Goal: Transaction & Acquisition: Purchase product/service

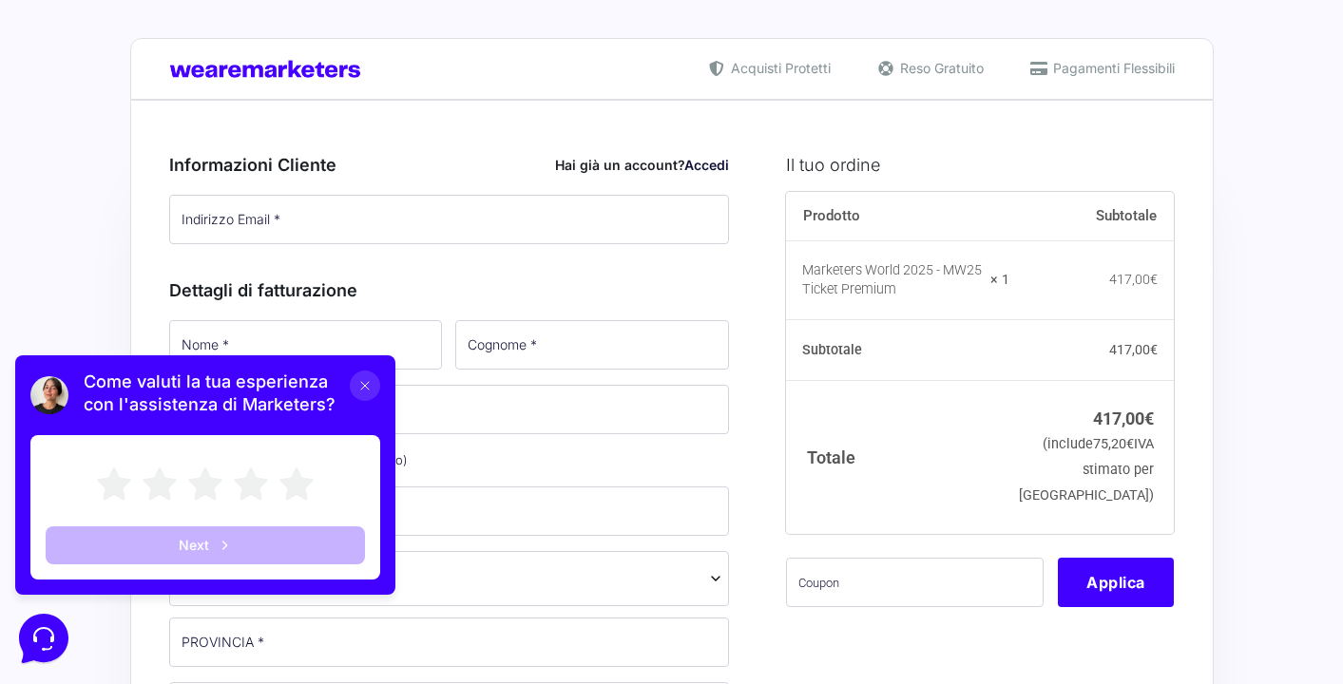
type input "[EMAIL_ADDRESS][DOMAIN_NAME]"
type input "[PERSON_NAME]"
type input "Ceroni"
type input "[PHONE_NUMBER]"
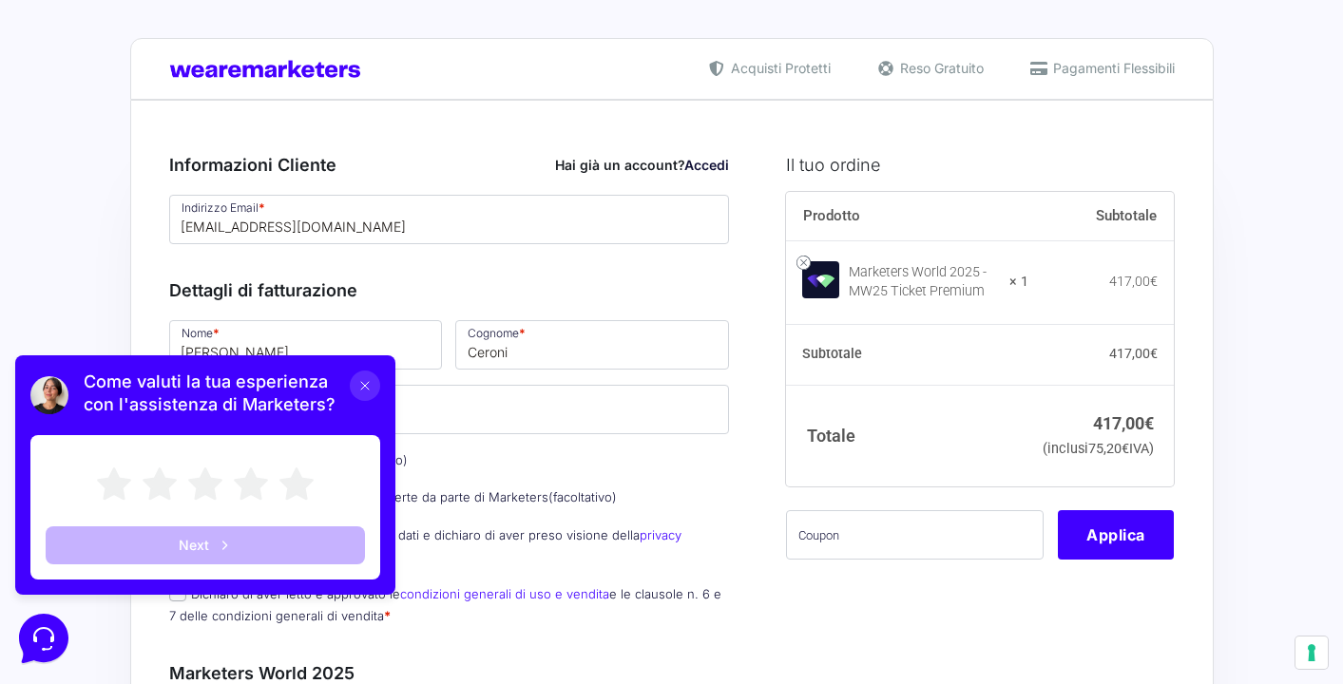
click at [367, 390] on icon at bounding box center [364, 385] width 15 height 15
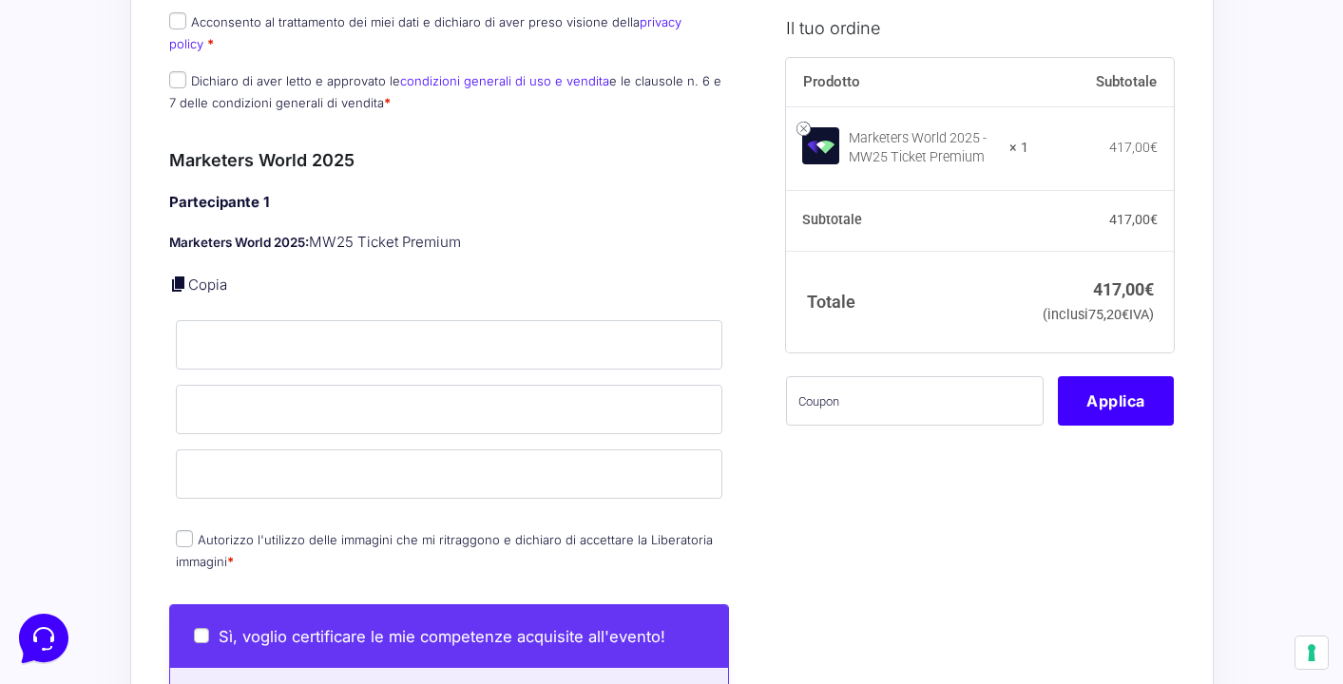
scroll to position [687, 0]
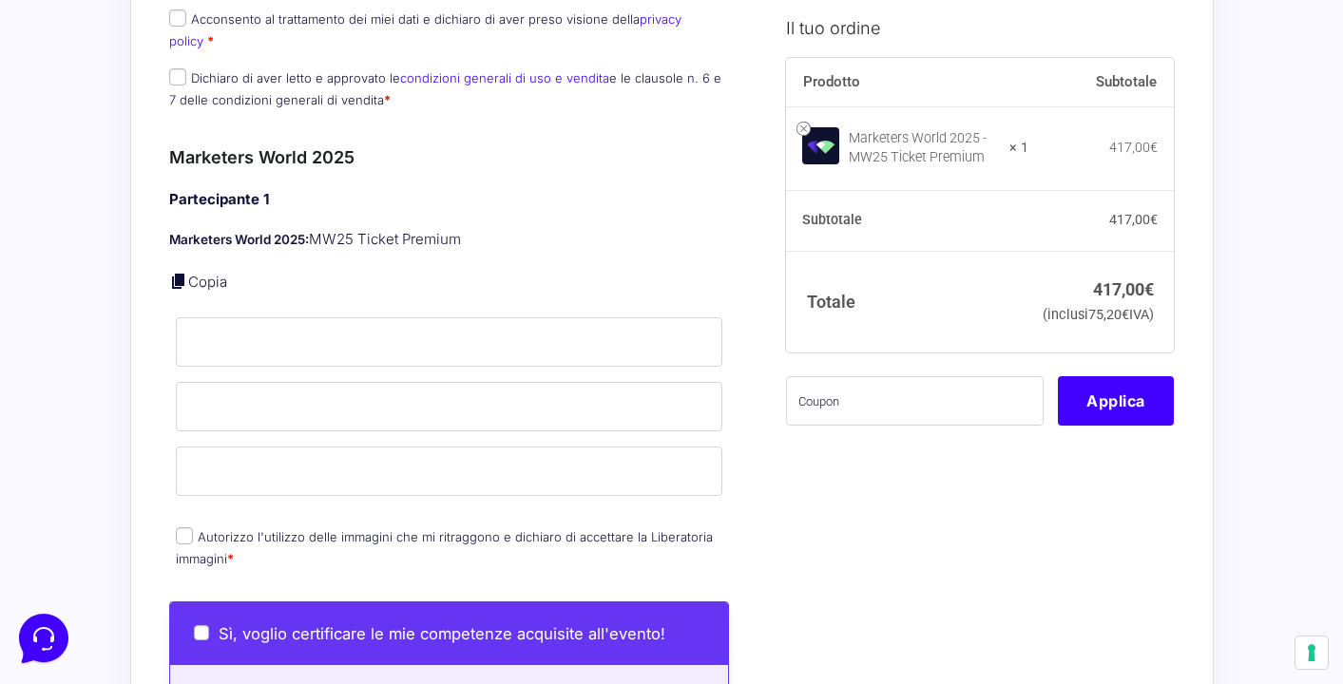
click at [182, 527] on input "Autorizzo l'utilizzo delle immagini che mi ritraggono e dichiaro di accettare l…" at bounding box center [184, 535] width 17 height 17
checkbox input "true"
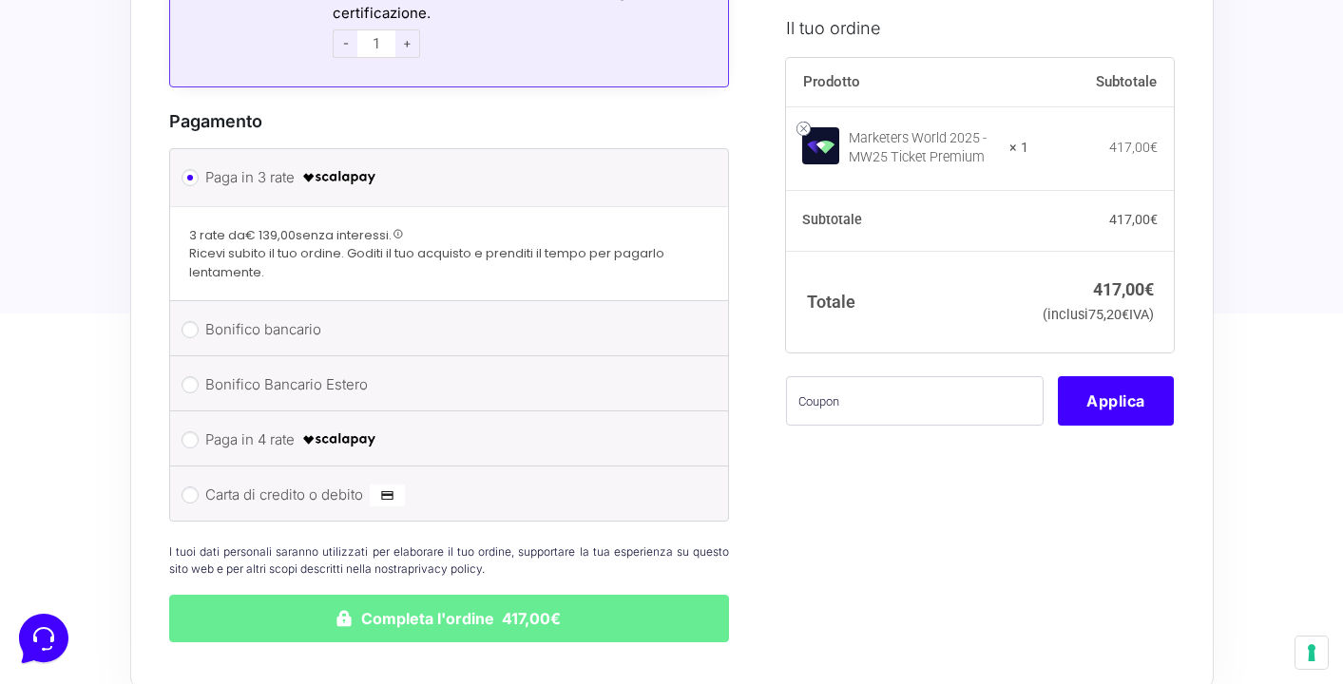
scroll to position [1584, 0]
click at [195, 486] on input "Carta di credito o debito" at bounding box center [190, 494] width 17 height 17
radio input "true"
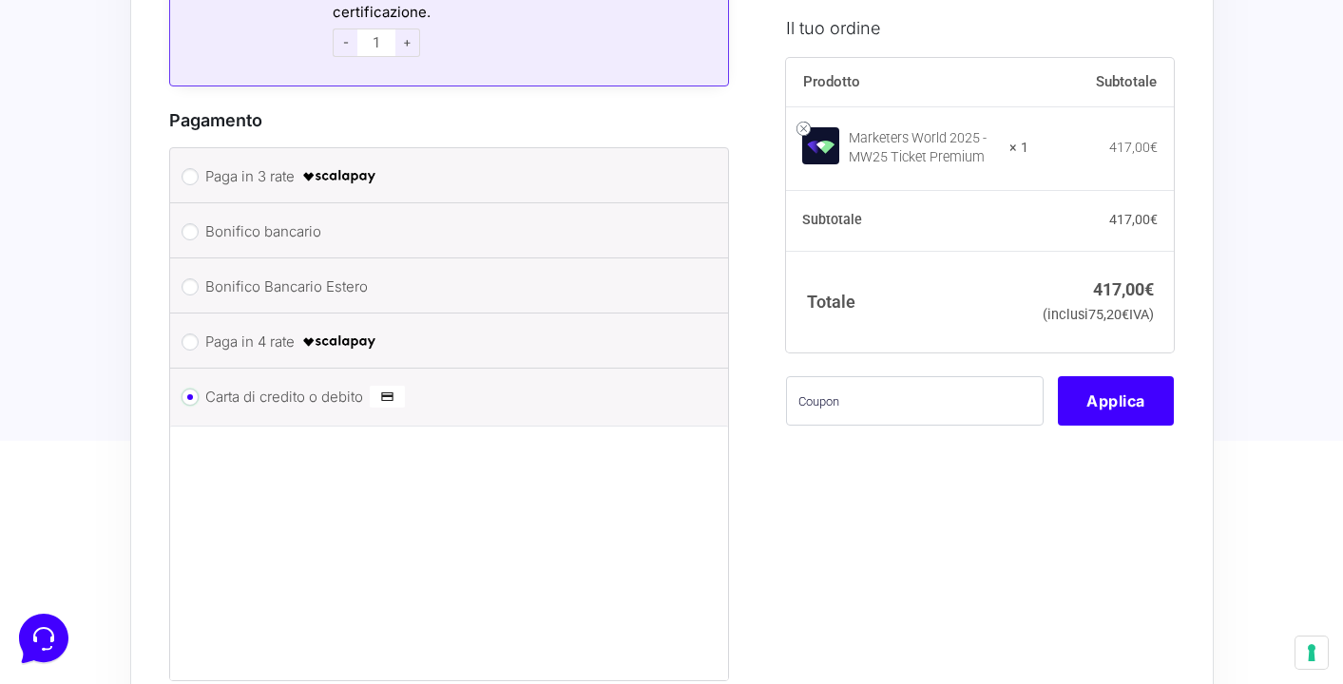
scroll to position [1703, 0]
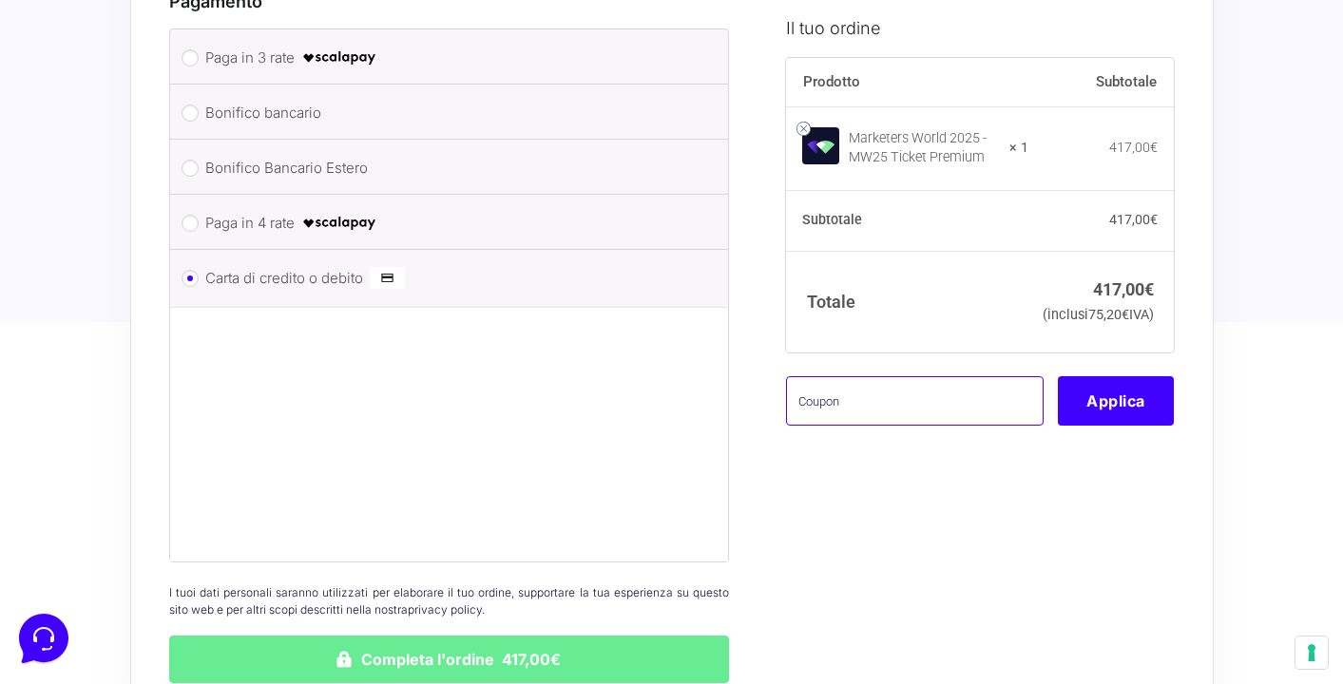
click at [845, 426] on input "text" at bounding box center [915, 400] width 258 height 49
type input "Amb10mw25"
click at [1107, 421] on button "Applica" at bounding box center [1116, 400] width 116 height 49
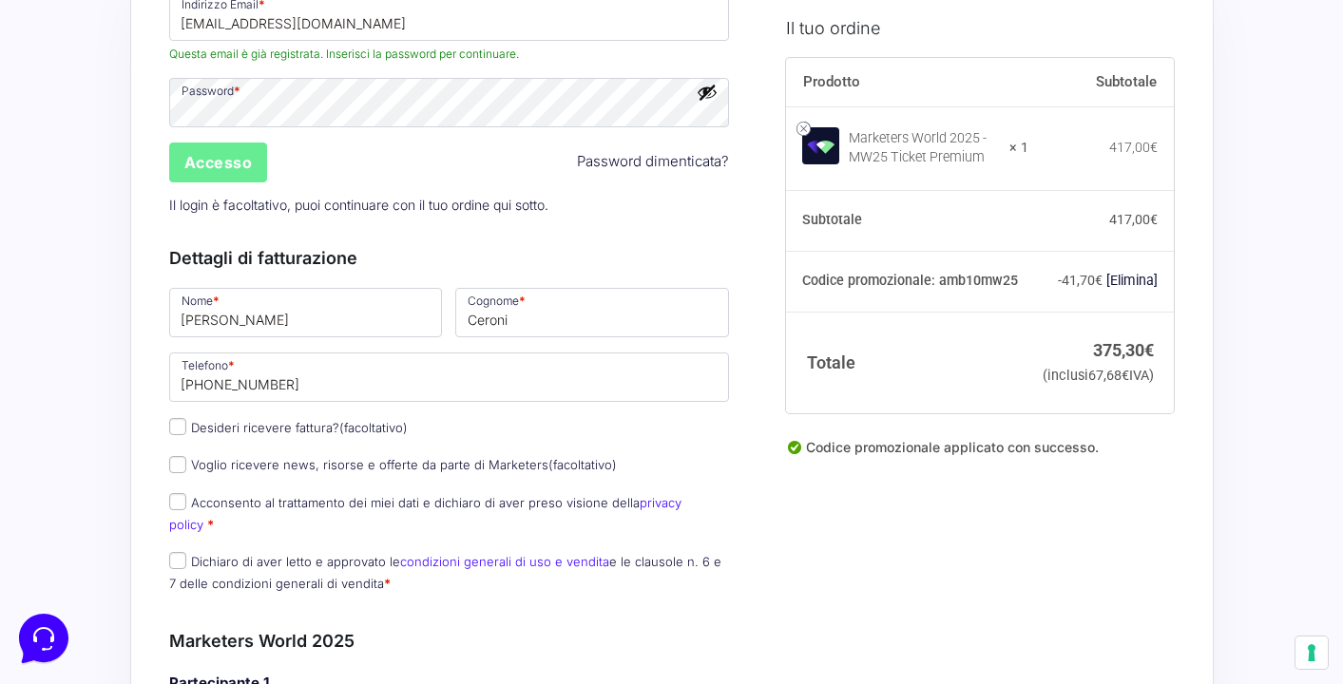
scroll to position [204, 0]
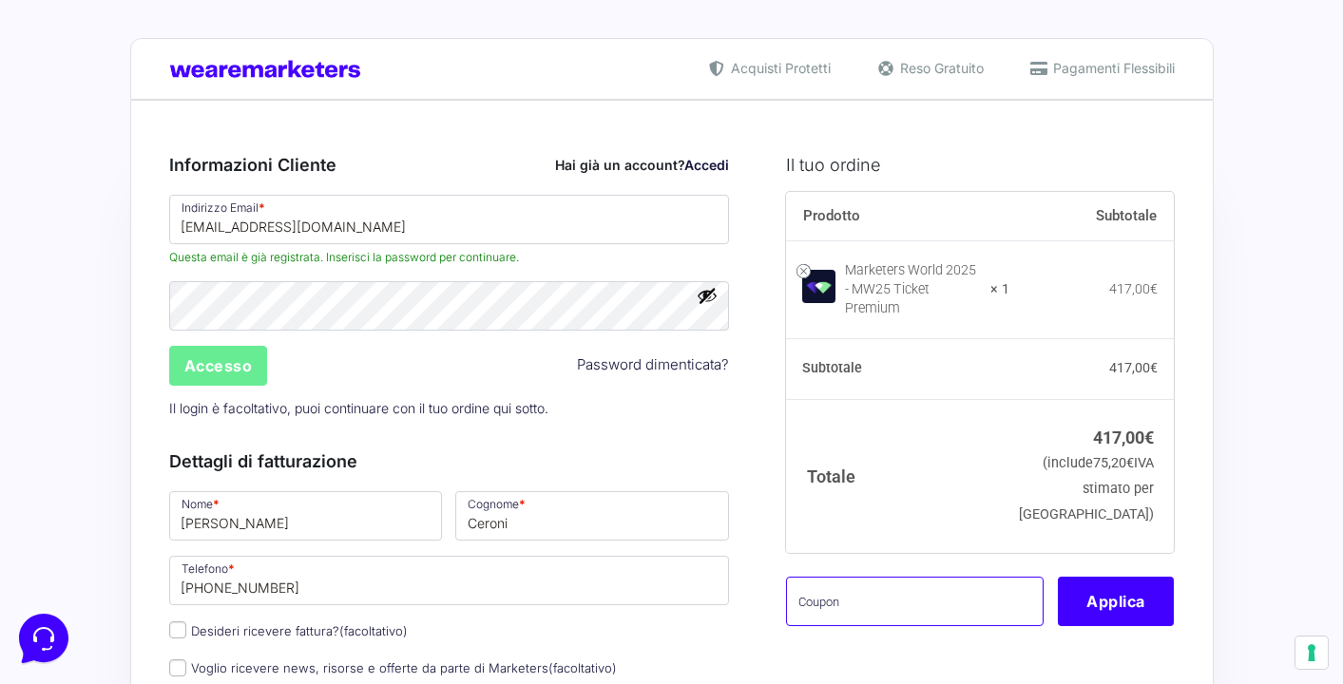
click at [904, 591] on input "text" at bounding box center [915, 601] width 258 height 49
click at [1135, 593] on button "Applica" at bounding box center [1116, 601] width 116 height 49
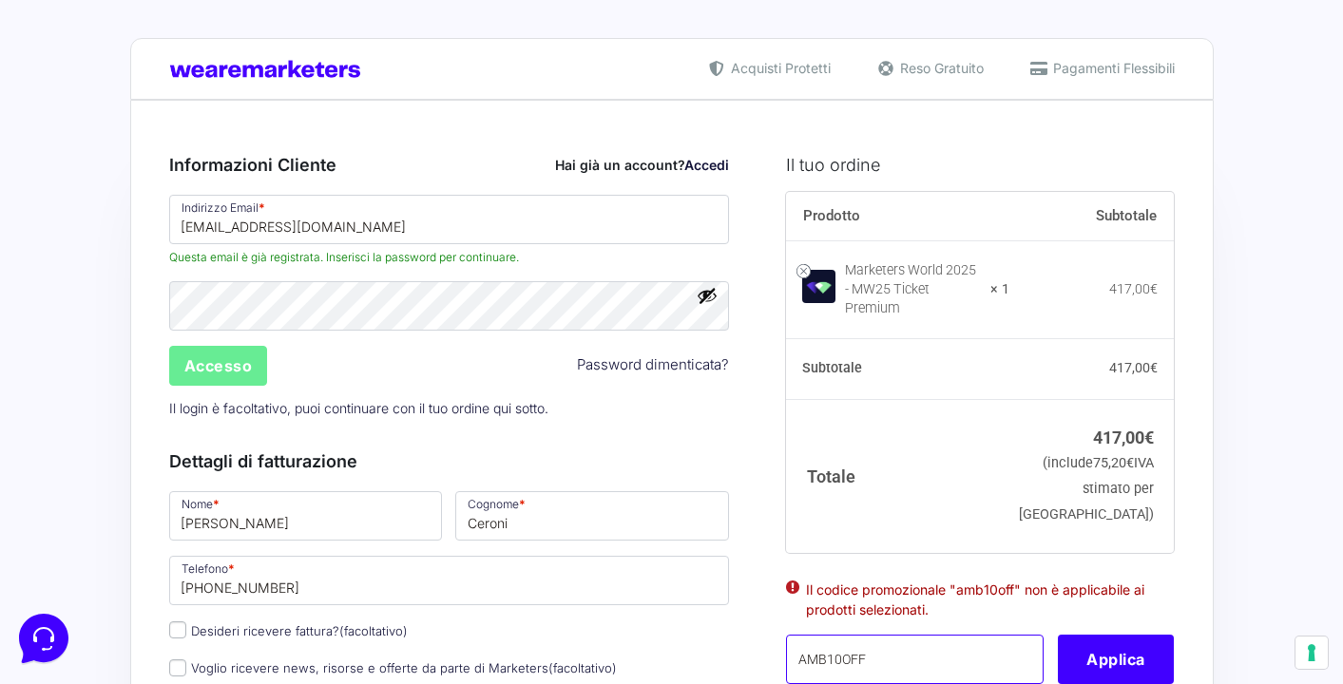
click at [842, 638] on input "AMB10OFF" at bounding box center [915, 659] width 258 height 49
type input "AMBMW25"
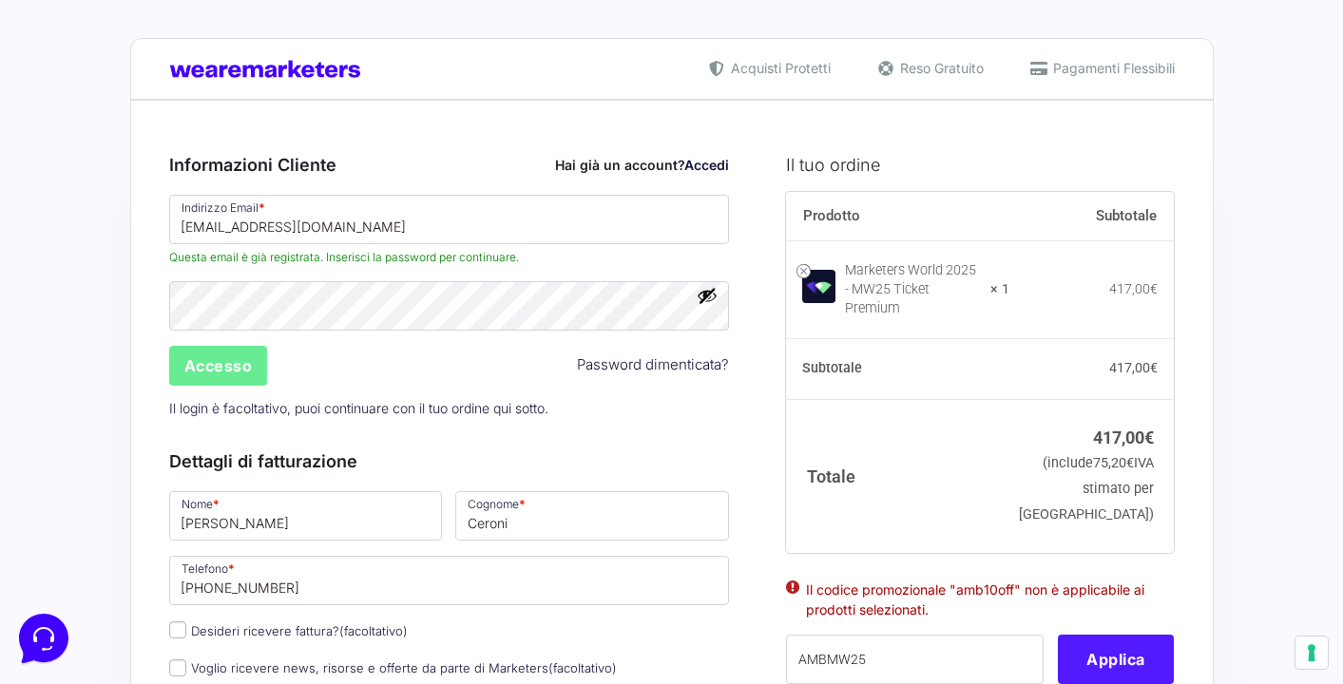
click at [1135, 635] on button "Applica" at bounding box center [1116, 659] width 116 height 49
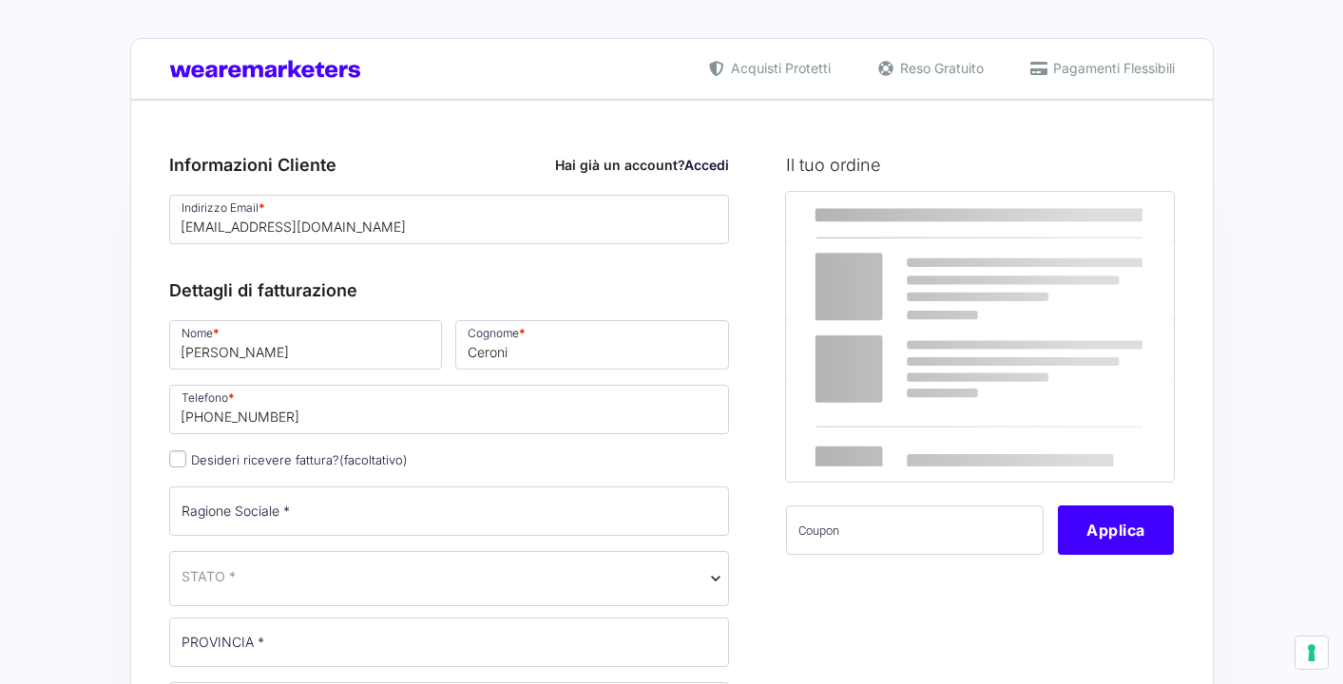
select select
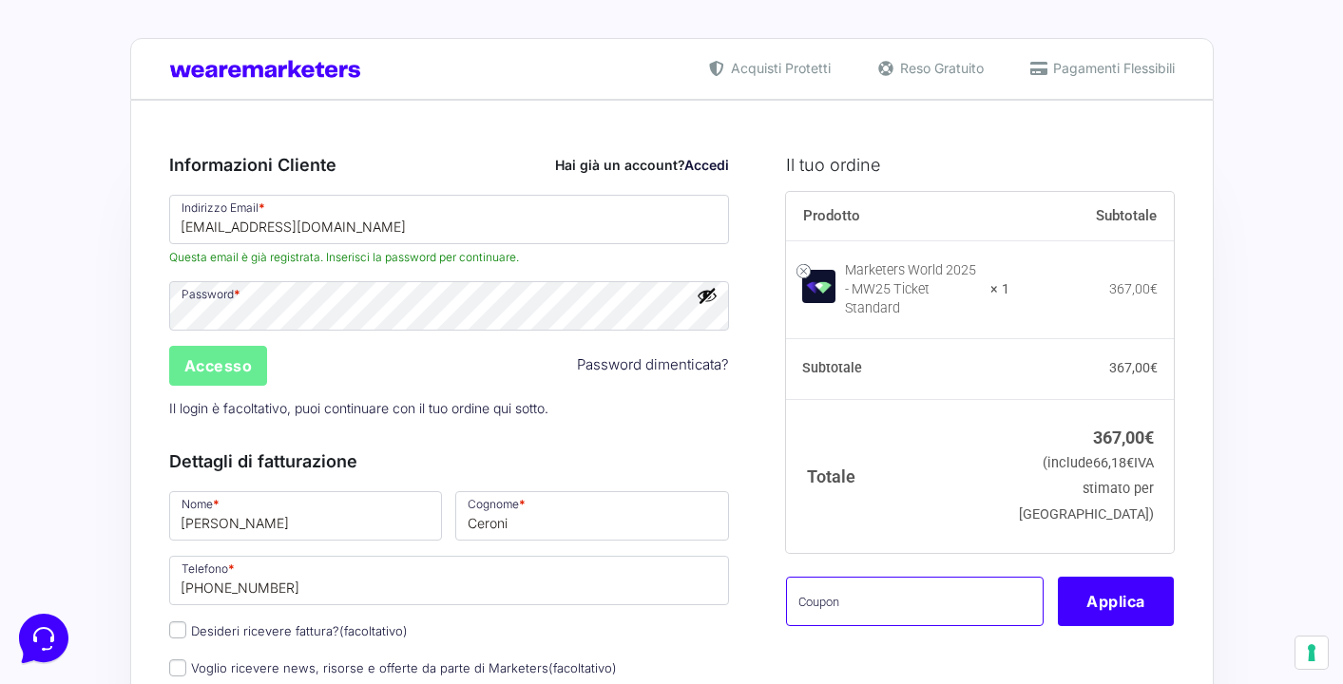
click at [849, 582] on input "text" at bounding box center [915, 601] width 258 height 49
type input "AMBMW25"
click at [1118, 577] on button "Applica" at bounding box center [1116, 601] width 116 height 49
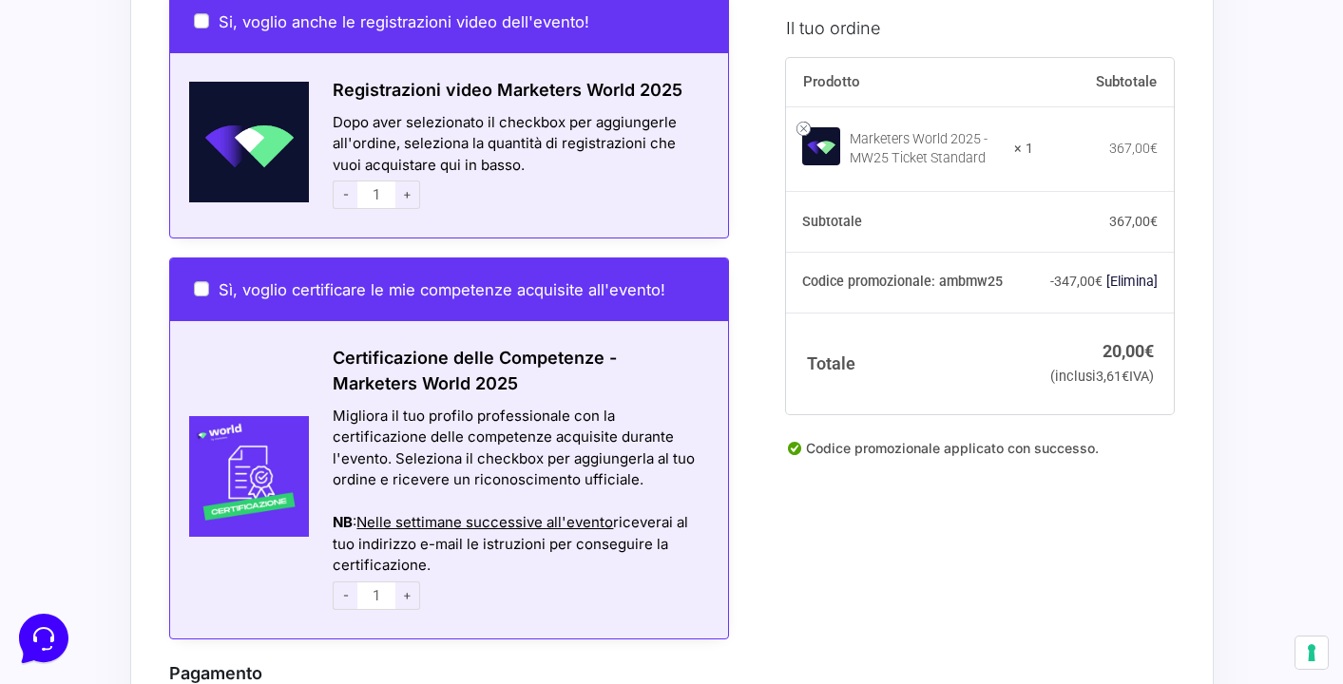
scroll to position [1304, 0]
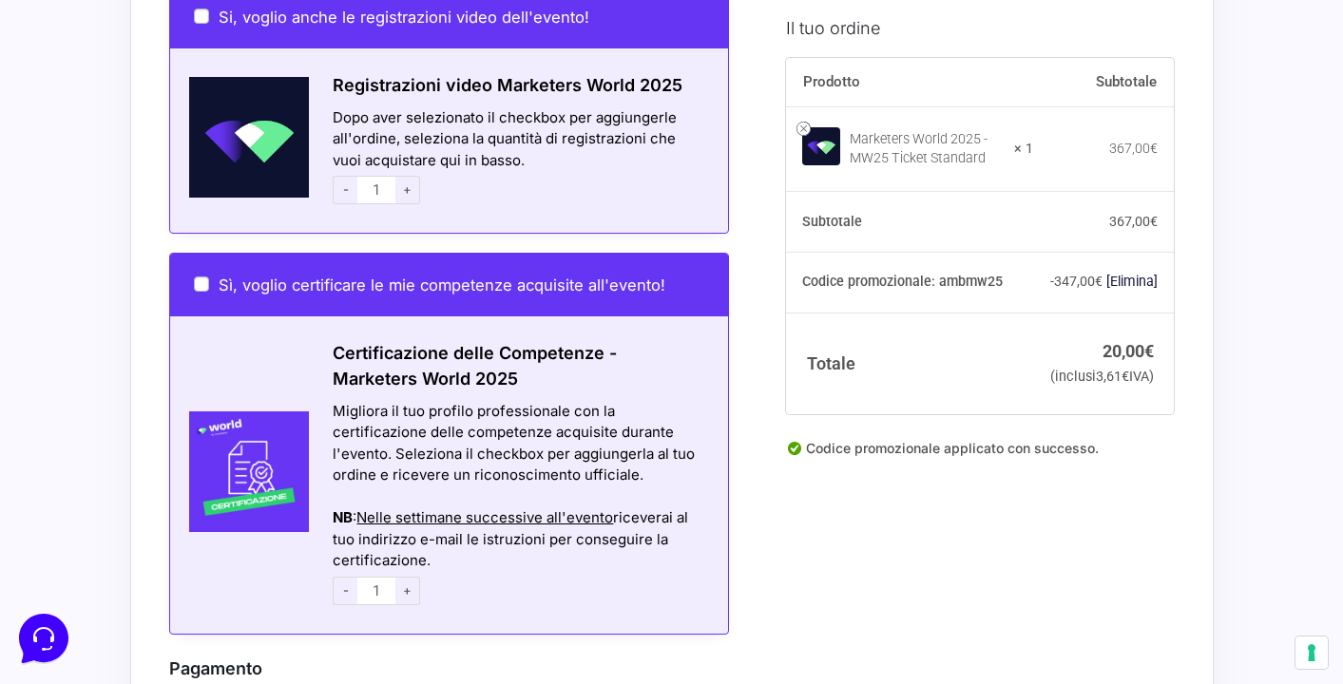
click at [346, 577] on span "-" at bounding box center [345, 591] width 25 height 29
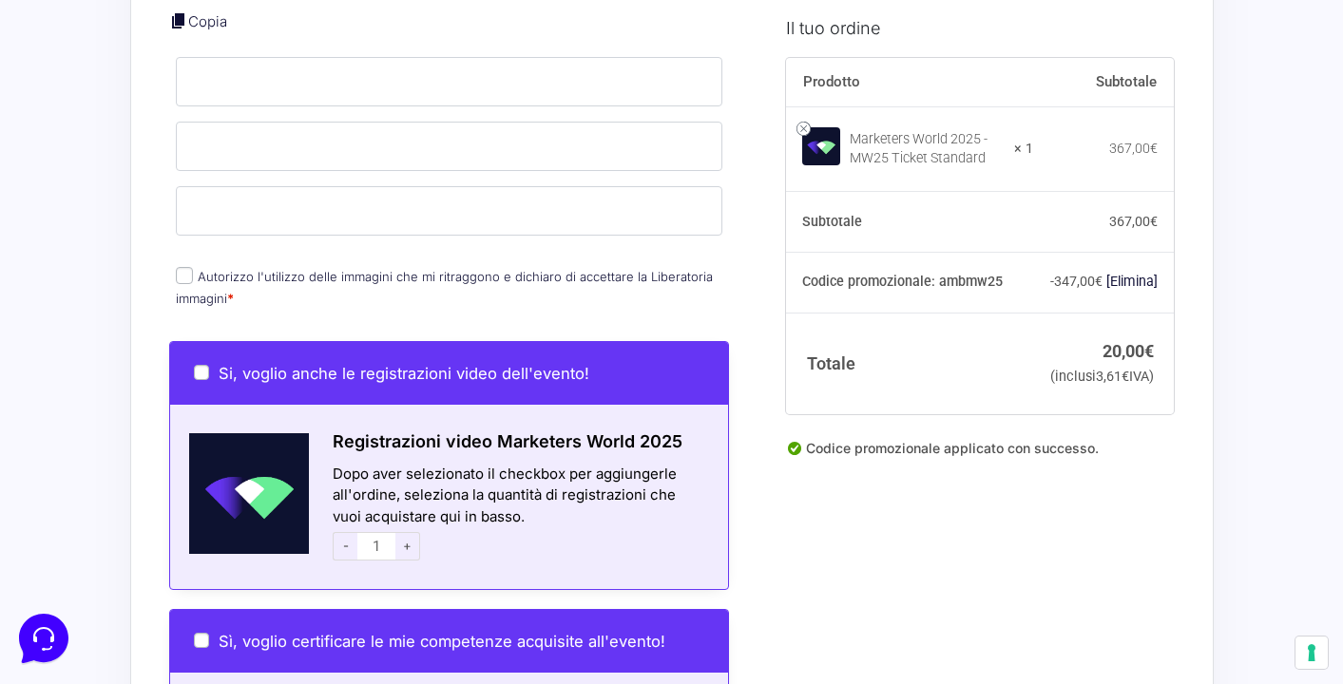
scroll to position [928, 0]
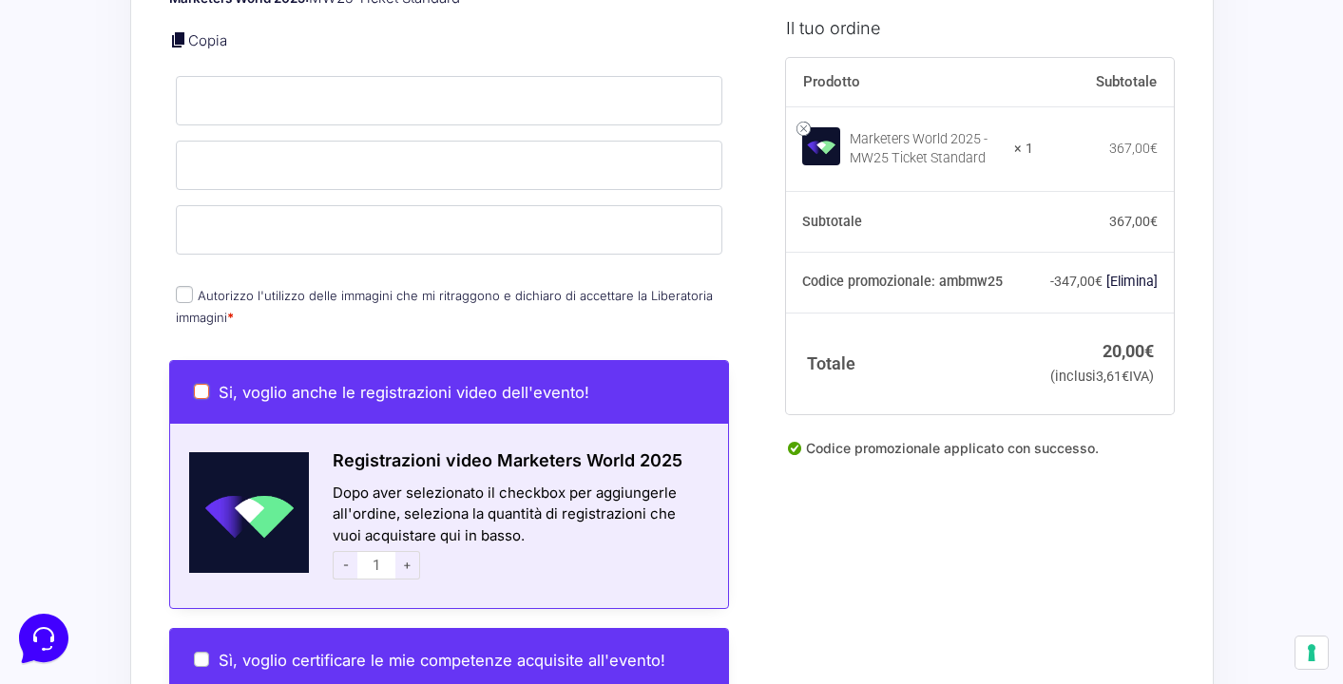
click at [197, 384] on input "Si, voglio anche le registrazioni video dell'evento!" at bounding box center [201, 391] width 15 height 15
checkbox input "true"
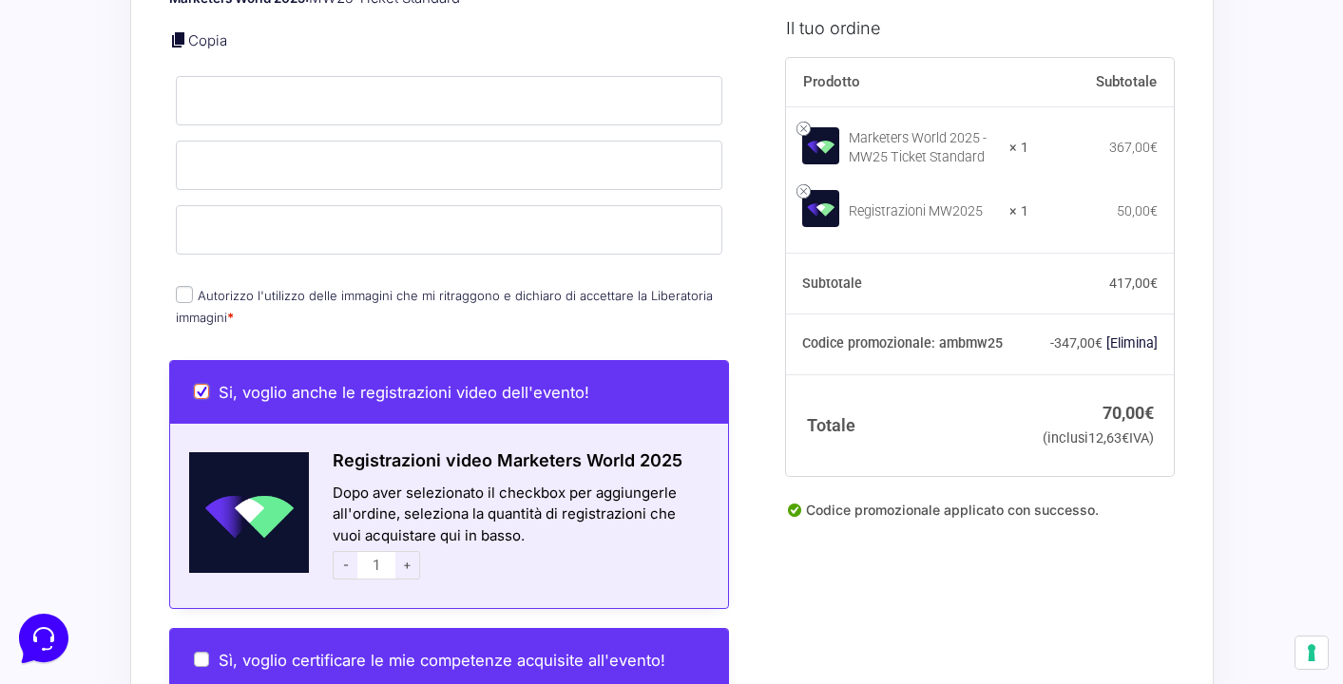
click at [203, 384] on input "Si, voglio anche le registrazioni video dell'evento!" at bounding box center [201, 391] width 15 height 15
checkbox input "false"
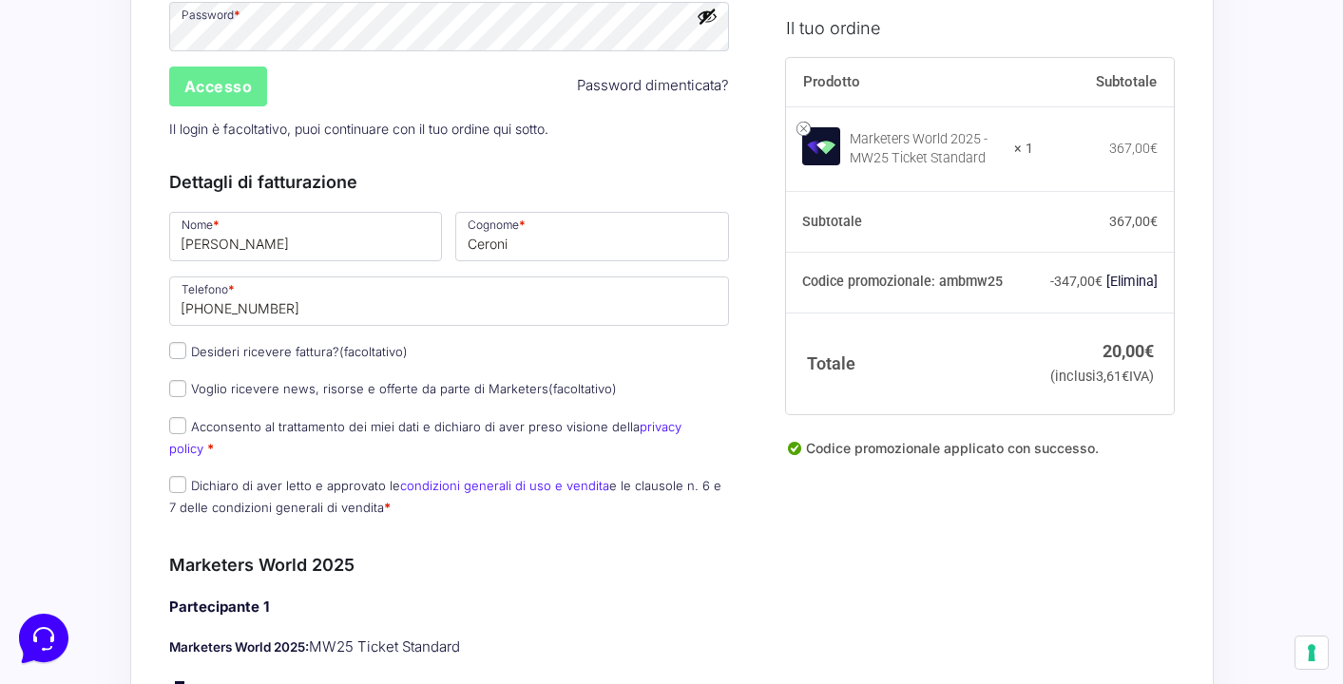
scroll to position [258, 0]
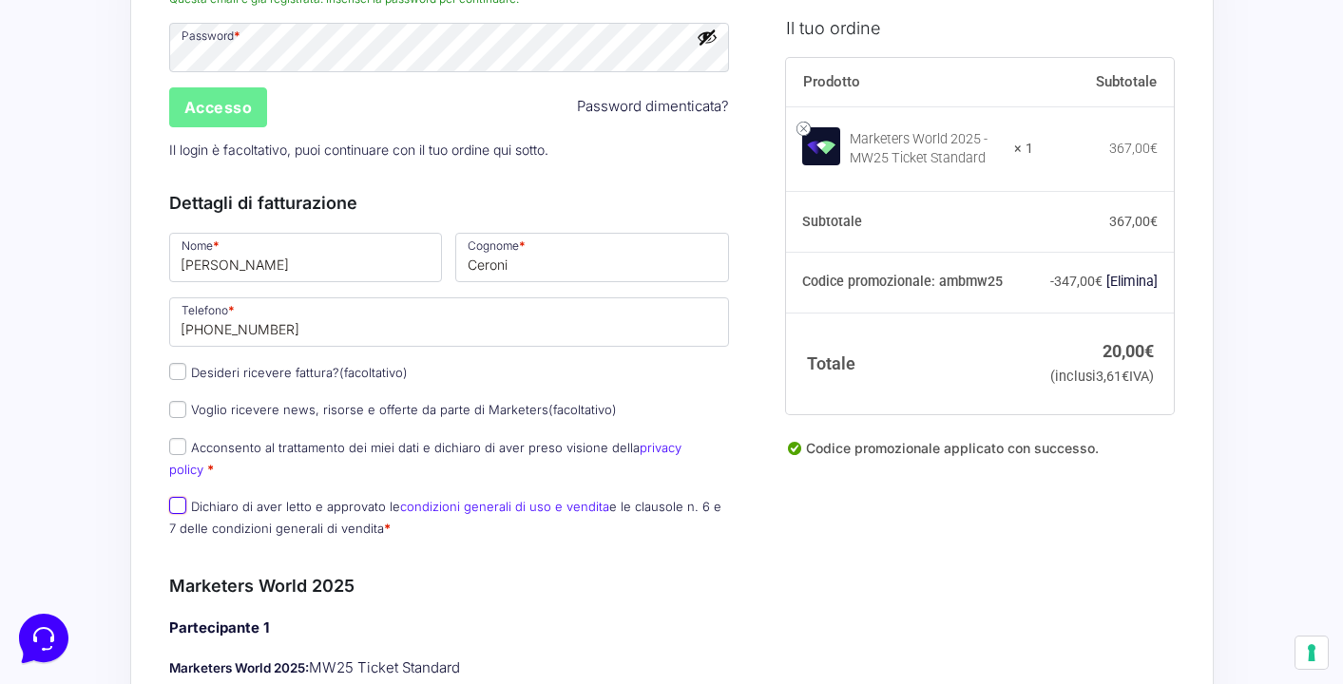
click at [182, 497] on input "Dichiaro di aver letto e approvato le condizioni generali di uso e vendita e le…" at bounding box center [177, 505] width 17 height 17
checkbox input "true"
click at [177, 450] on input "Acconsento al trattamento dei miei dati e dichiaro di aver preso visione della …" at bounding box center [177, 446] width 17 height 17
checkbox input "true"
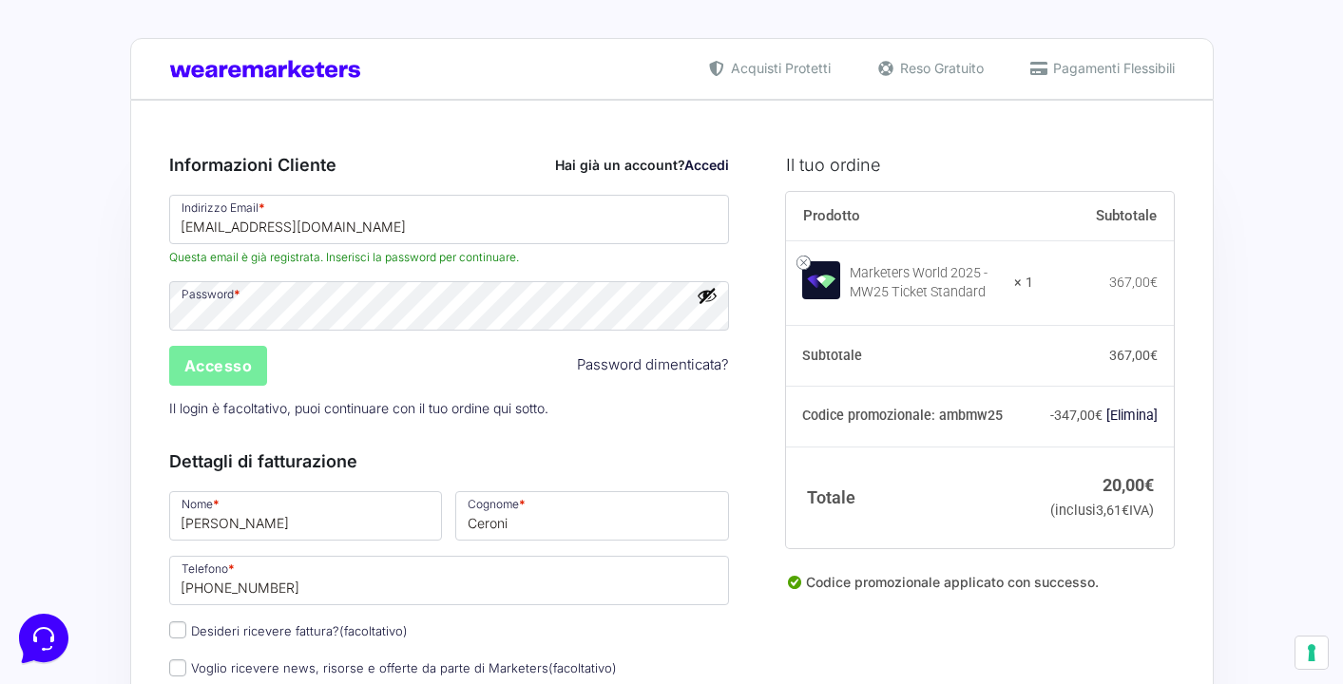
click at [231, 369] on input "Accesso" at bounding box center [218, 366] width 99 height 40
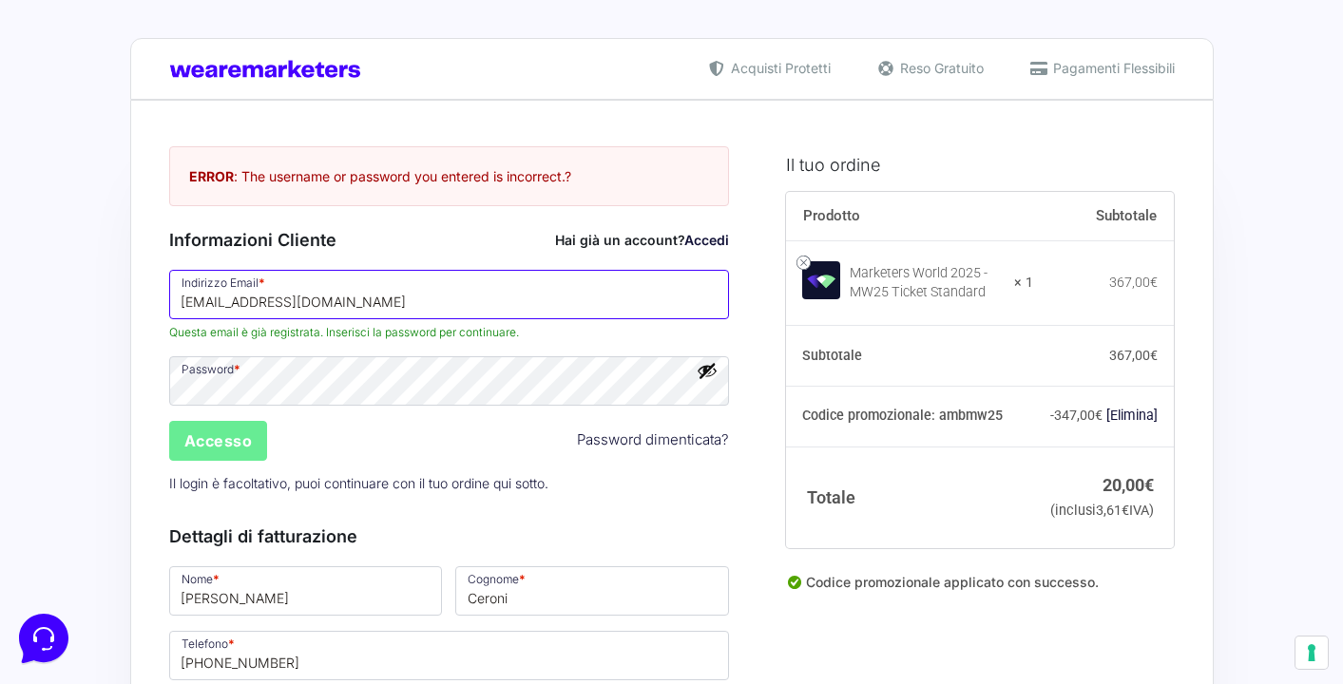
click at [274, 296] on input "[EMAIL_ADDRESS][DOMAIN_NAME]" at bounding box center [449, 294] width 561 height 49
type input "[EMAIL_ADDRESS][DOMAIN_NAME]"
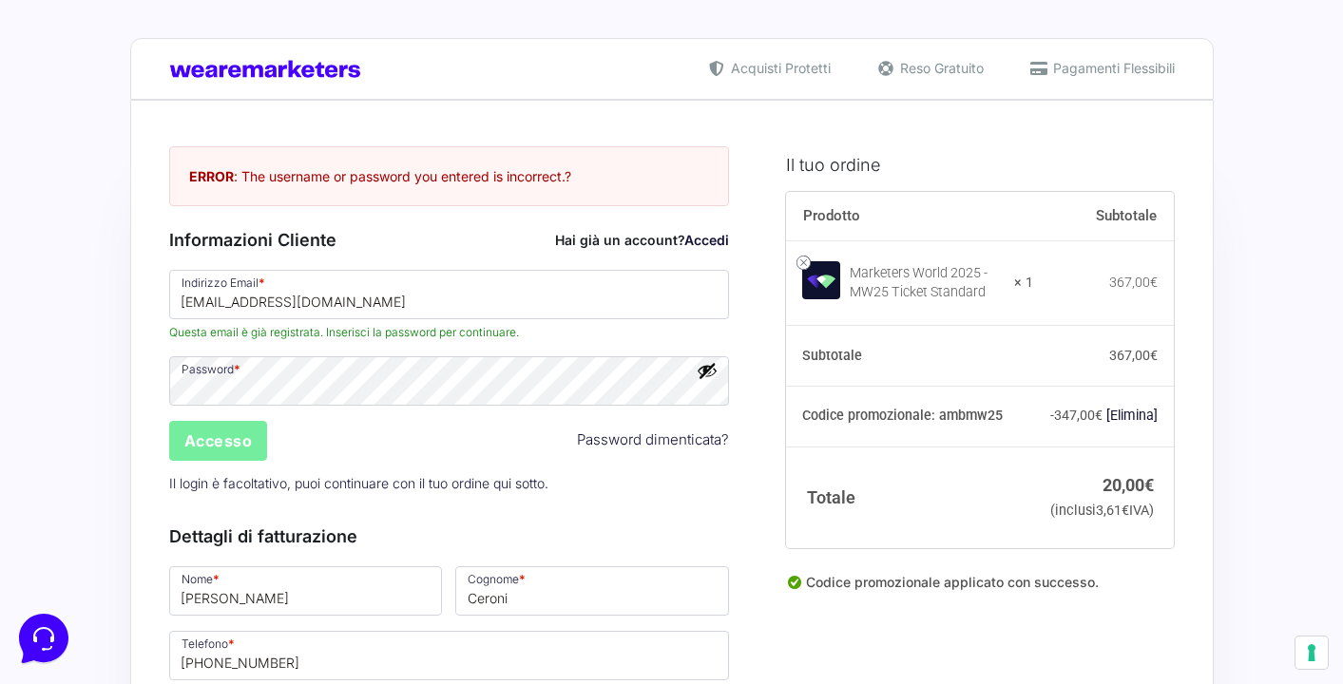
click at [230, 438] on input "Accesso" at bounding box center [218, 441] width 99 height 40
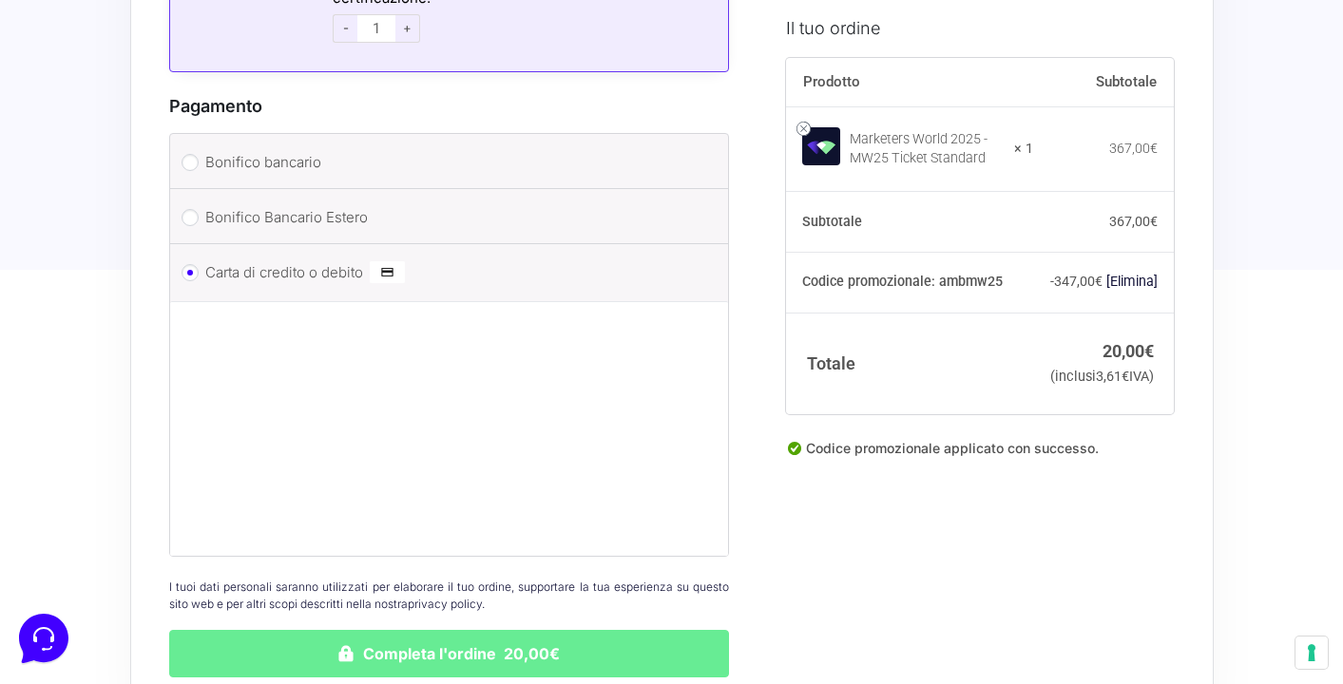
scroll to position [2086, 0]
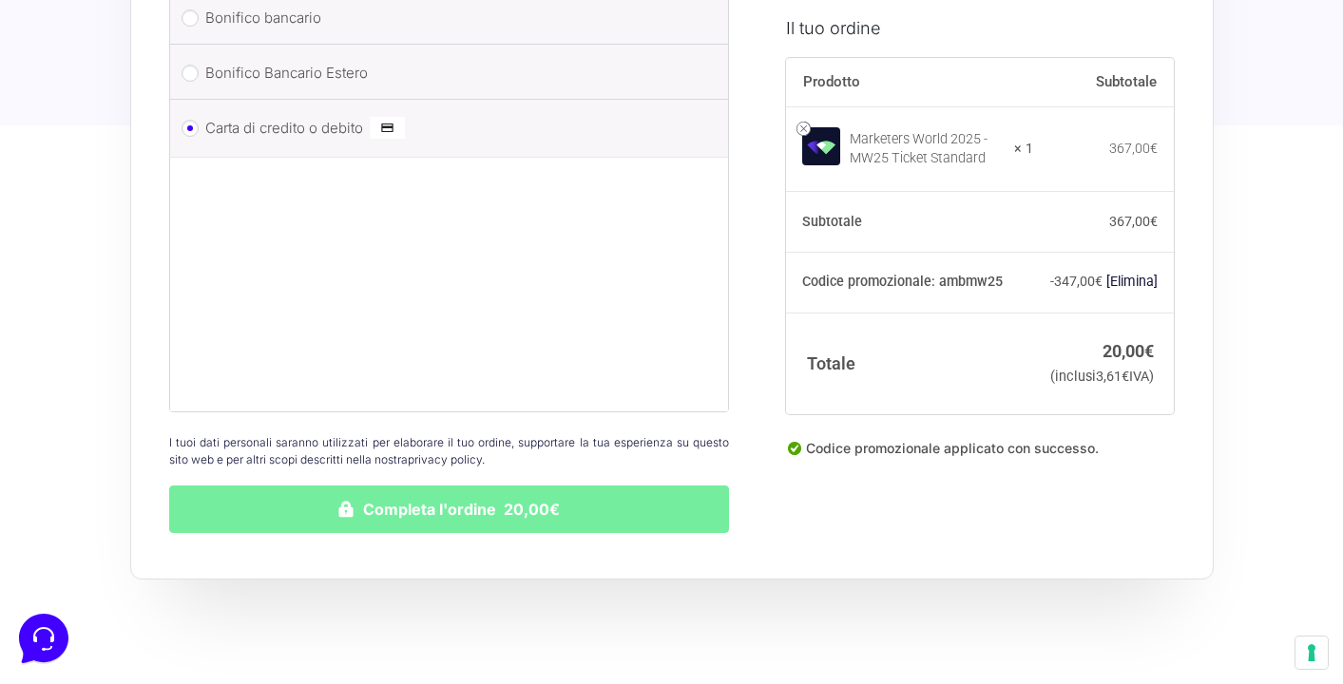
click at [511, 486] on button "Completa l'ordine 20,00€" at bounding box center [449, 510] width 561 height 48
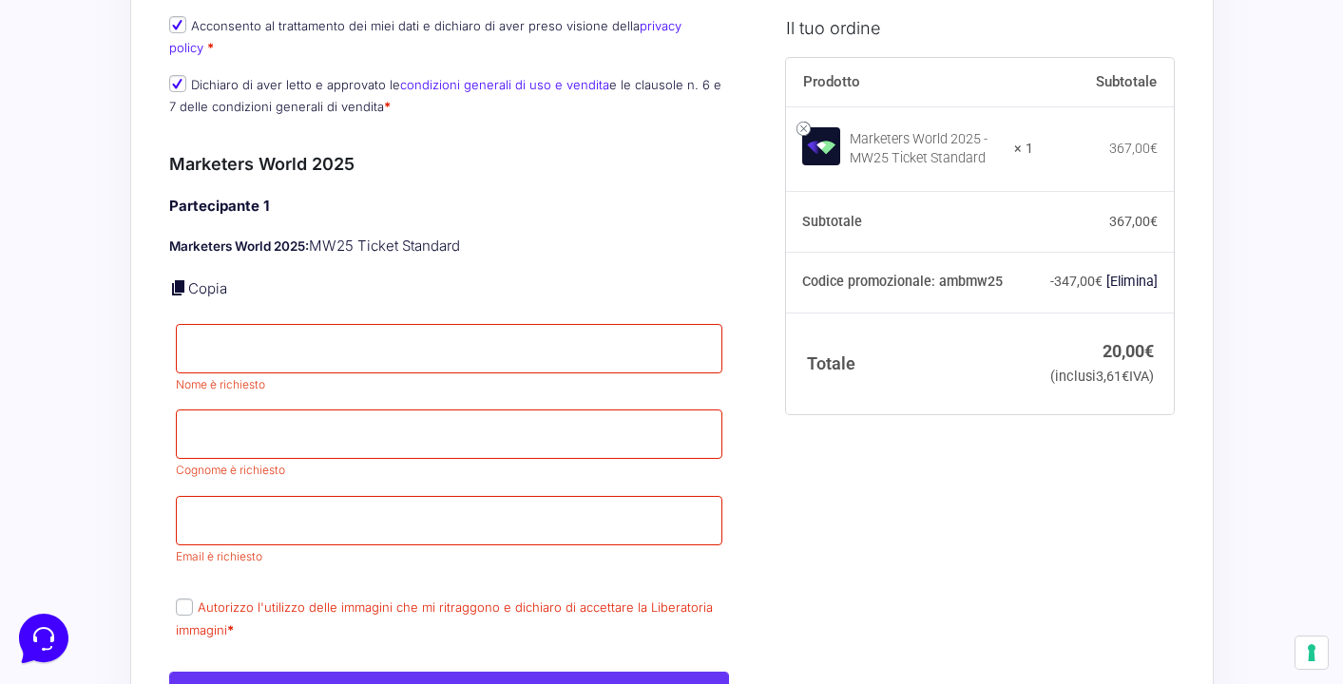
scroll to position [957, 0]
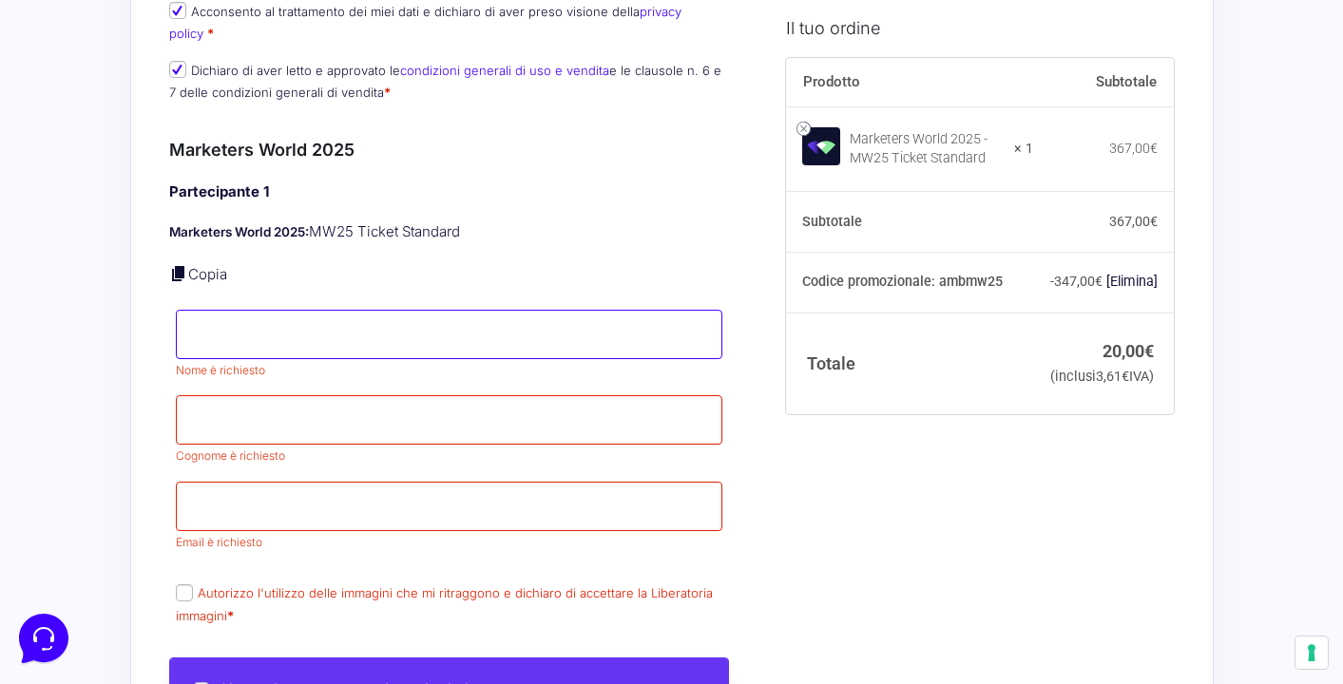
click at [371, 311] on input "Nome *" at bounding box center [449, 334] width 547 height 49
type input "[PERSON_NAME]"
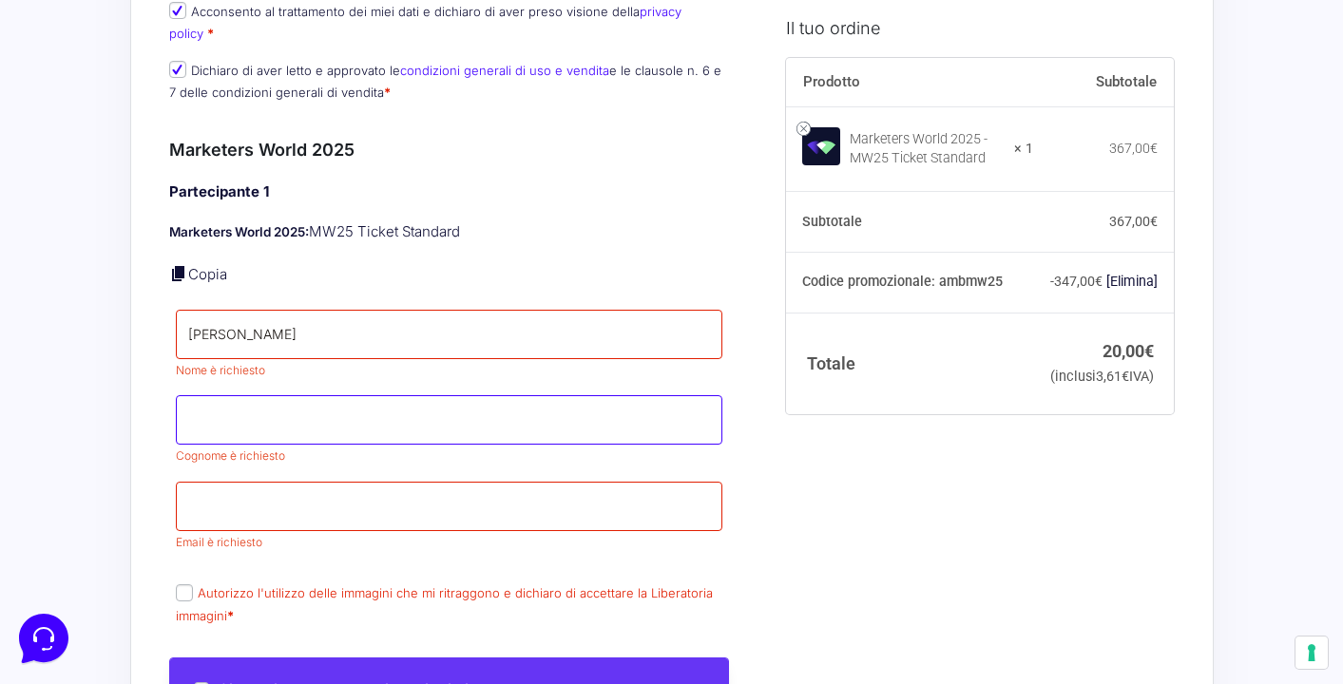
type input "Ceroni"
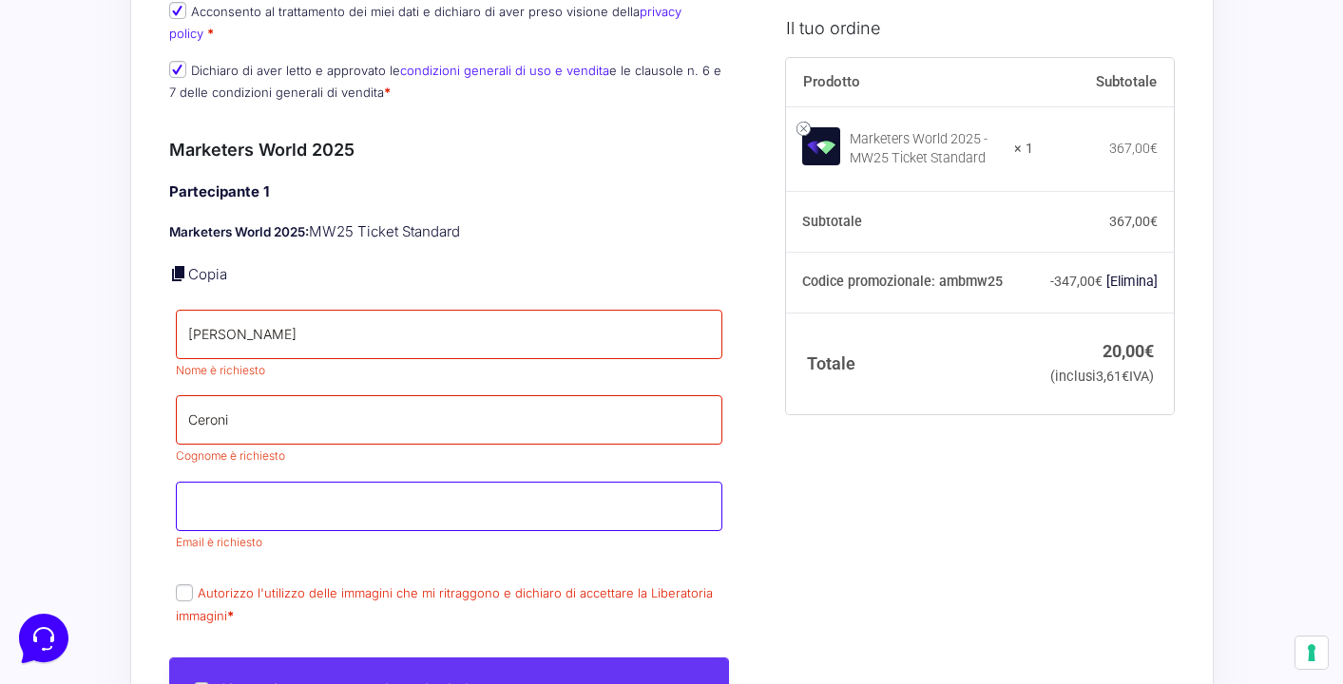
type input "[EMAIL_ADDRESS][DOMAIN_NAME]"
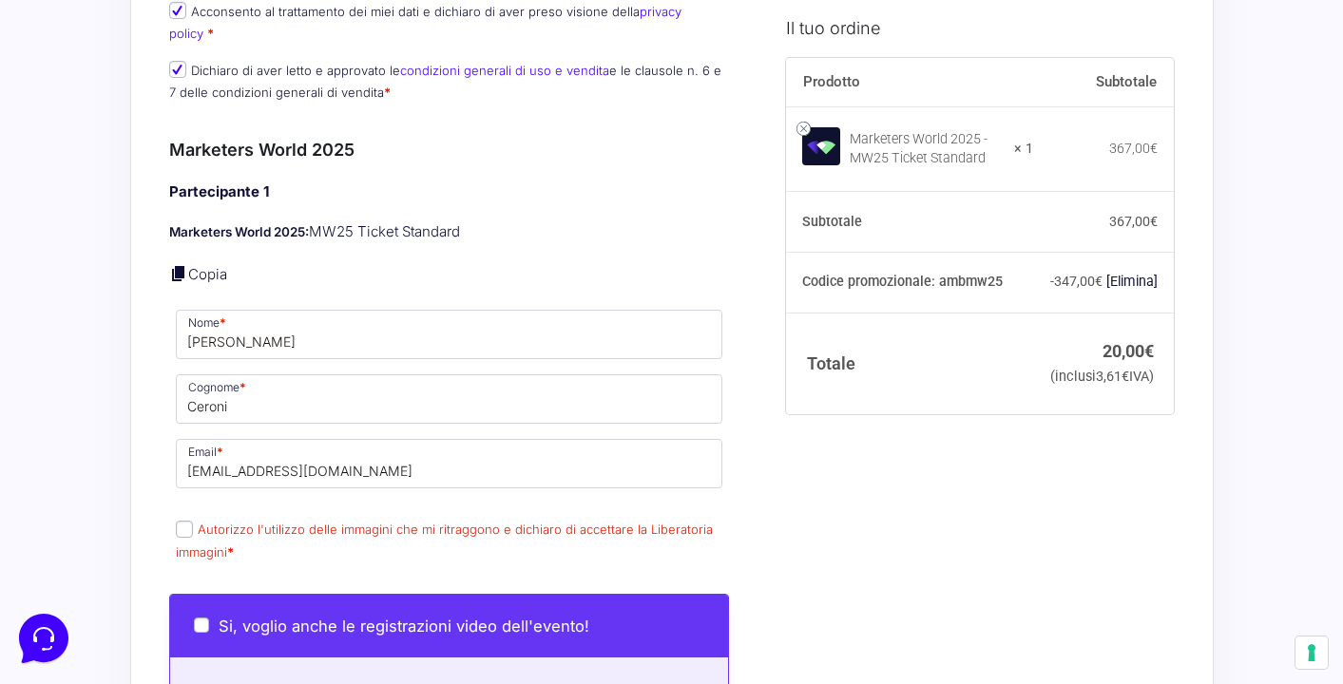
click at [179, 521] on input "Autorizzo l'utilizzo delle immagini che mi ritraggono e dichiaro di accettare l…" at bounding box center [184, 529] width 17 height 17
checkbox input "true"
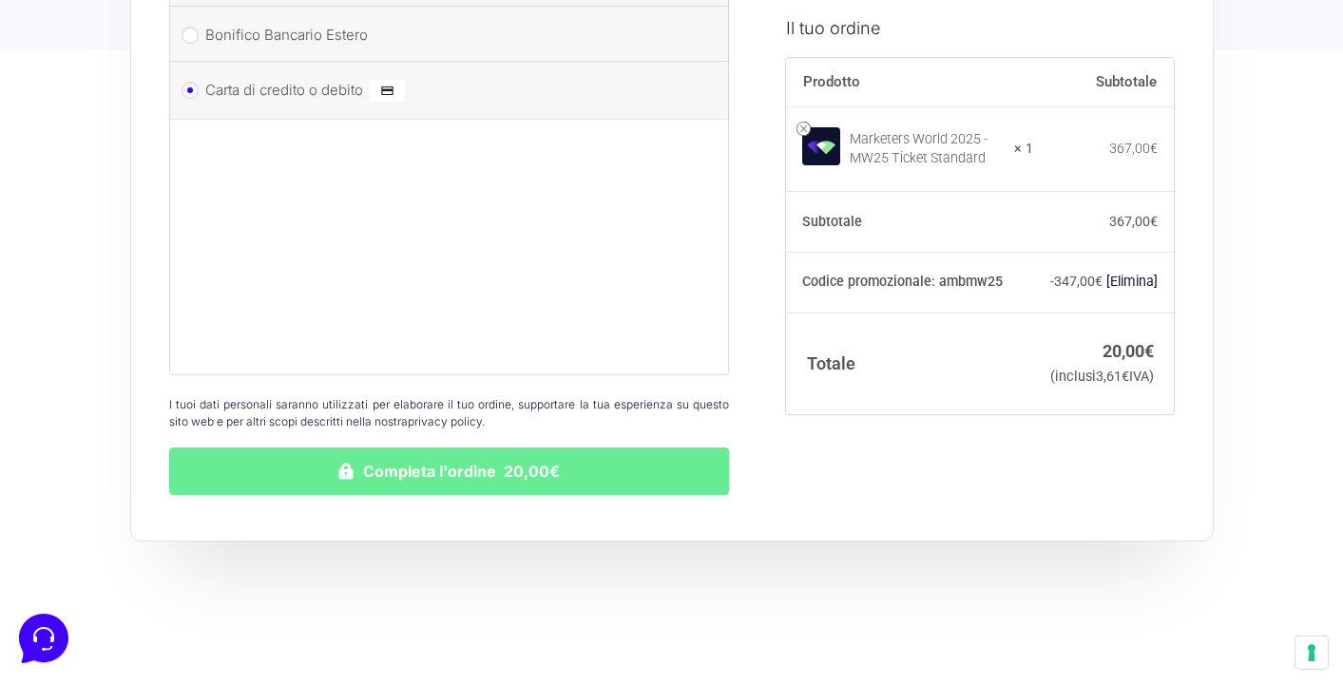
scroll to position [2335, 0]
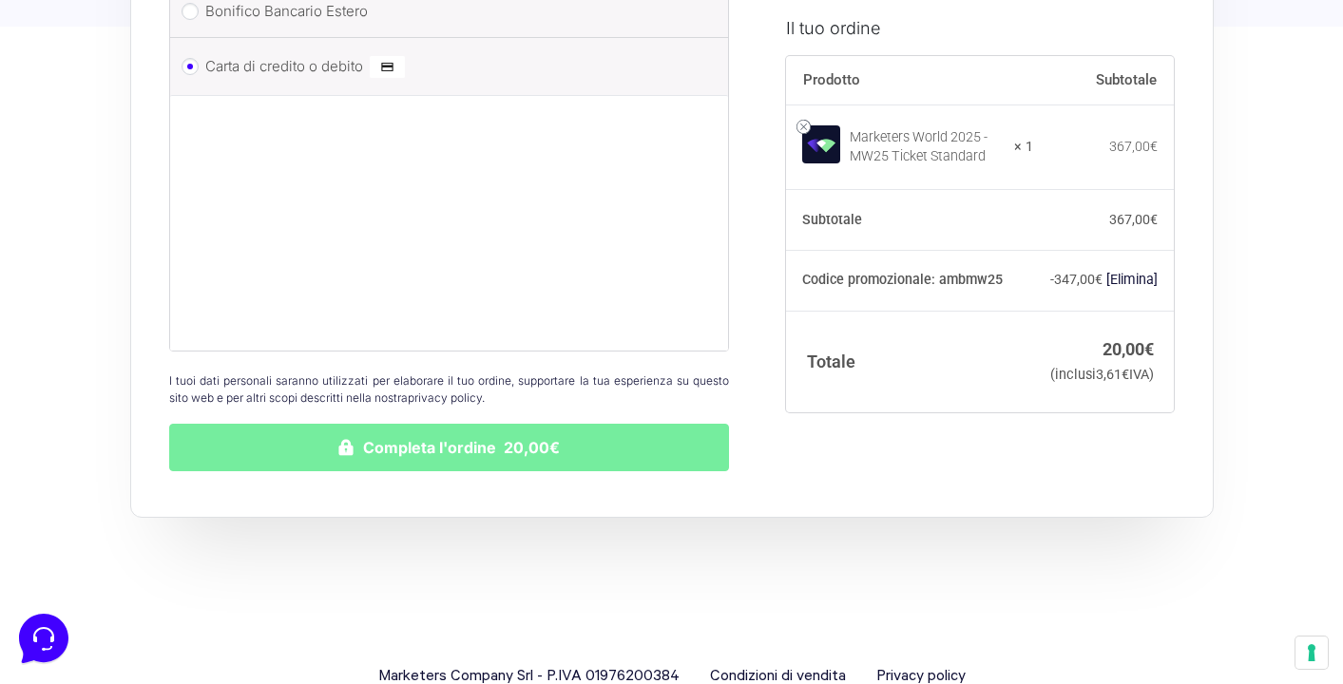
click at [388, 441] on button "Completa l'ordine 20,00€" at bounding box center [449, 448] width 561 height 48
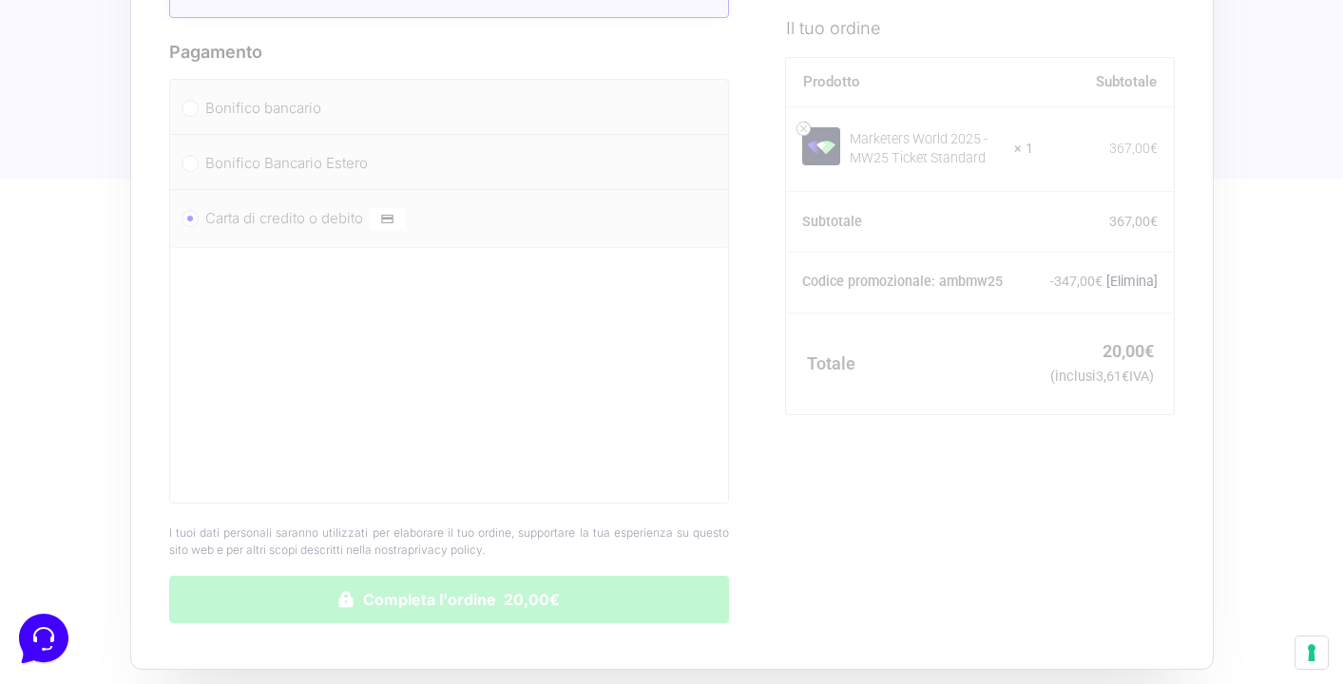
scroll to position [2370, 0]
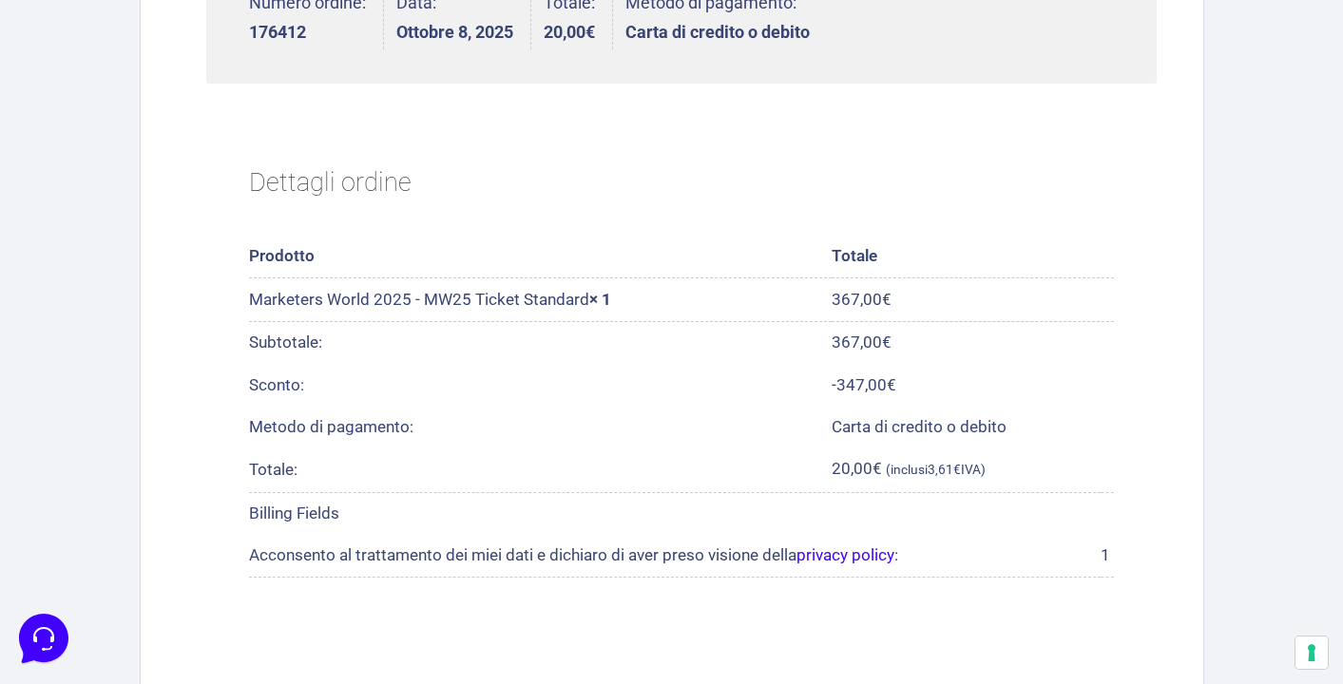
scroll to position [656, 0]
